Goal: Task Accomplishment & Management: Manage account settings

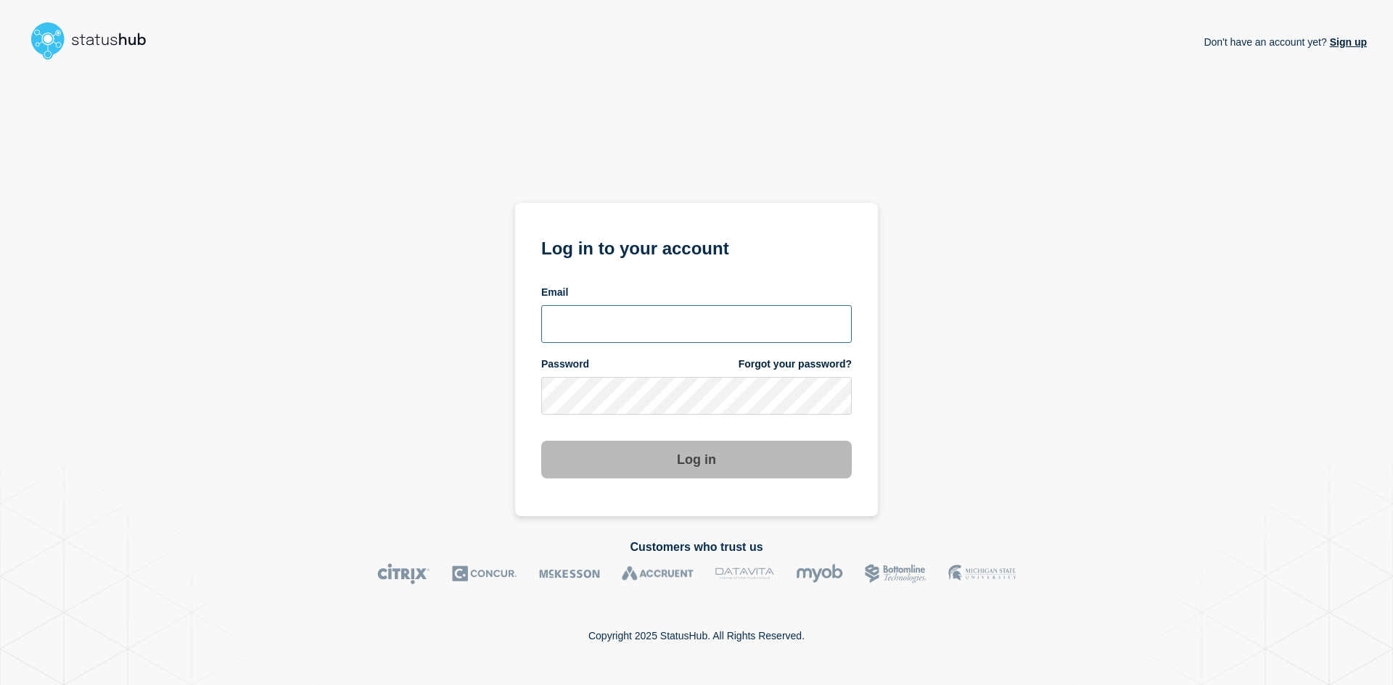
click at [601, 322] on input "email input" at bounding box center [696, 324] width 310 height 38
type input "s"
click at [577, 329] on input "email input" at bounding box center [696, 324] width 310 height 38
type input "s2111204@glos.ac.uk"
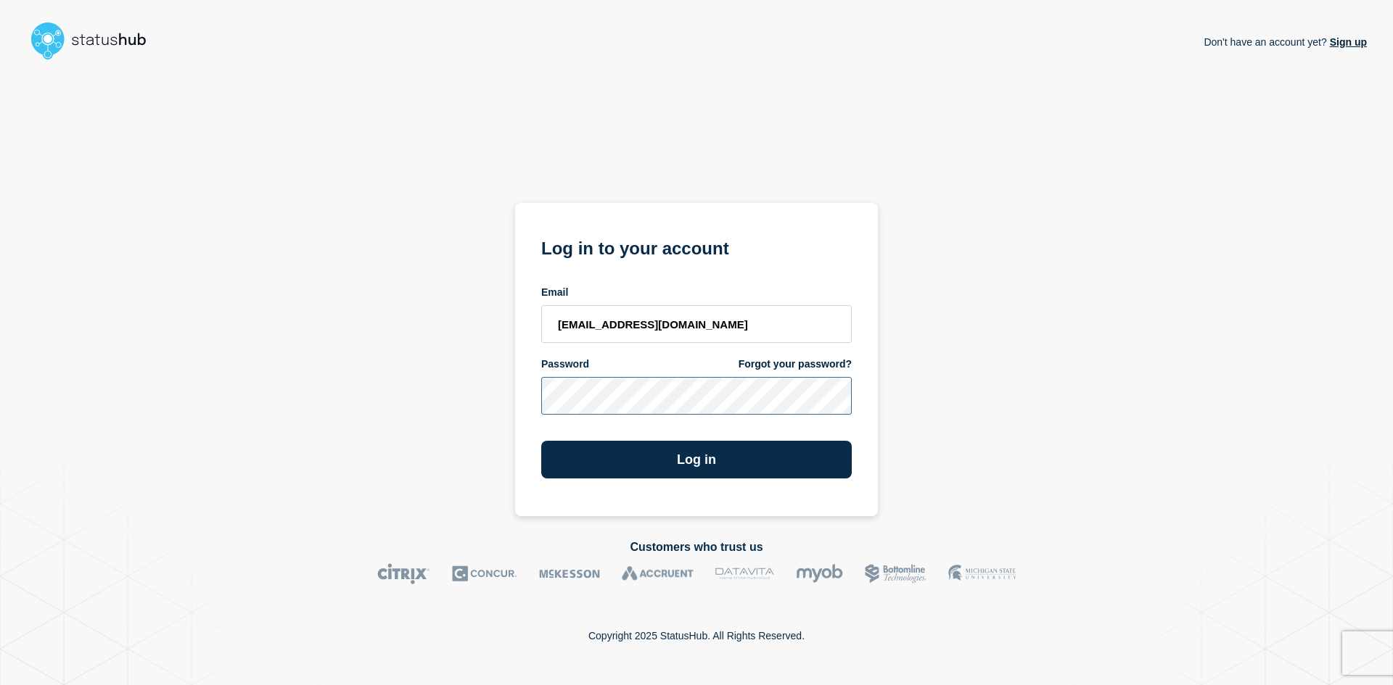
click at [541, 441] on button "Log in" at bounding box center [696, 460] width 310 height 38
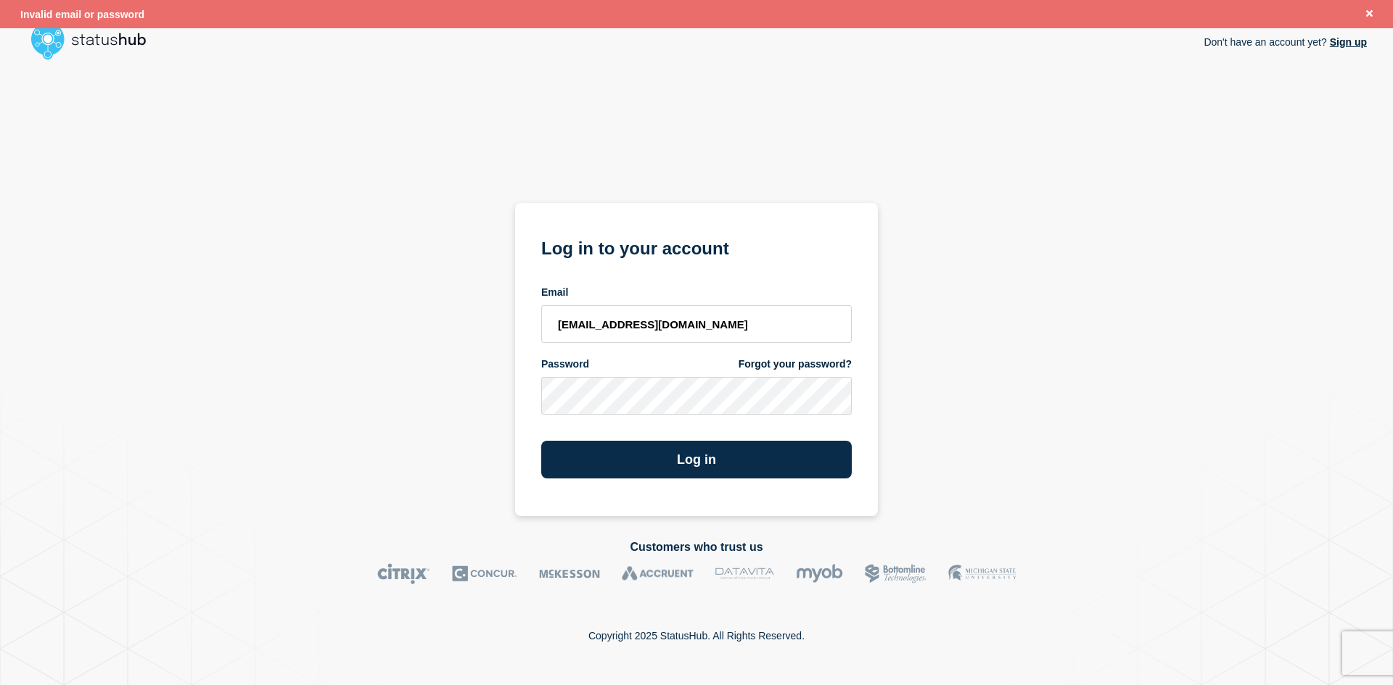
click at [796, 361] on link "Forgot your password?" at bounding box center [794, 365] width 113 height 14
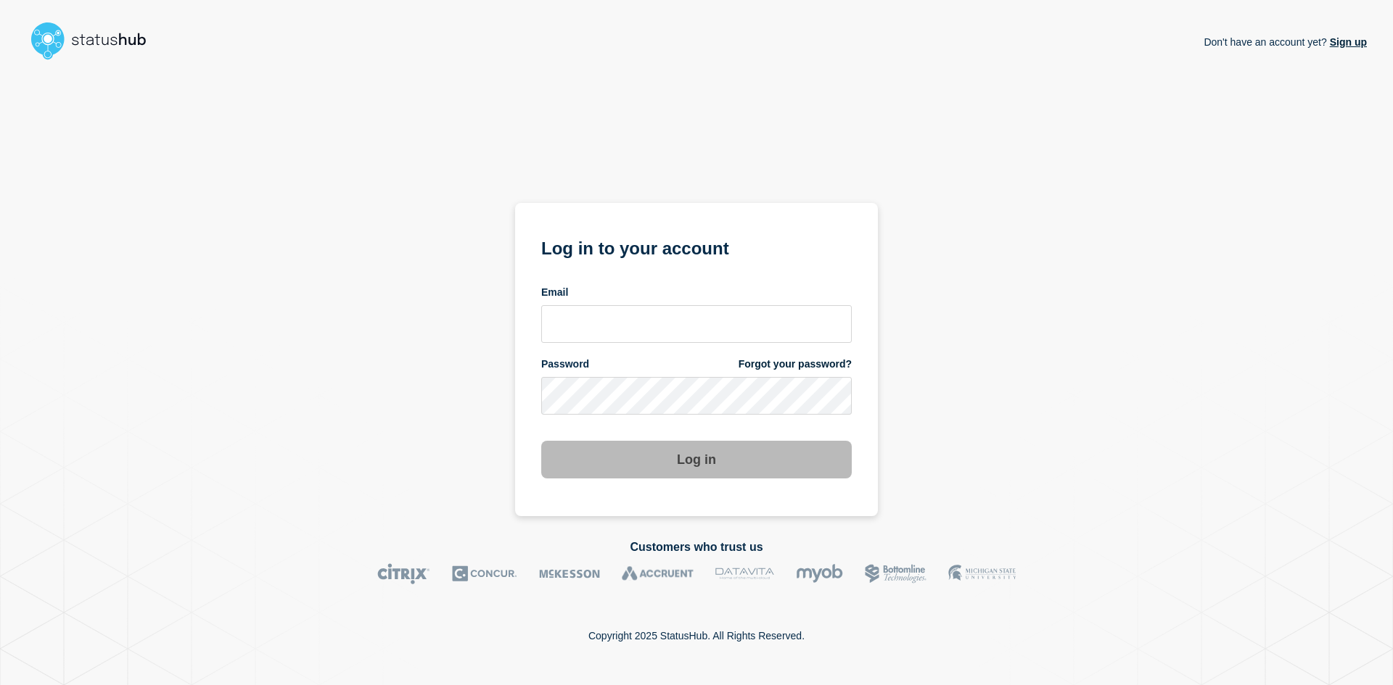
click at [1353, 43] on link "Sign up" at bounding box center [1347, 42] width 40 height 12
click at [802, 365] on link "Forgot your password?" at bounding box center [794, 365] width 113 height 14
